Goal: Task Accomplishment & Management: Manage account settings

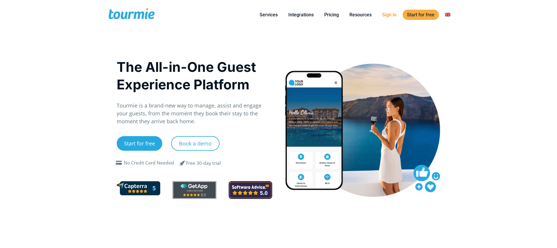
click at [388, 13] on link "Sign in" at bounding box center [389, 14] width 23 height 7
click at [393, 11] on li "Sign in" at bounding box center [389, 14] width 25 height 27
click at [392, 14] on link "Sign in" at bounding box center [389, 14] width 23 height 7
click at [384, 15] on link "Sign in" at bounding box center [389, 14] width 23 height 7
click at [392, 18] on link "Sign in" at bounding box center [389, 14] width 23 height 7
